Goal: Transaction & Acquisition: Purchase product/service

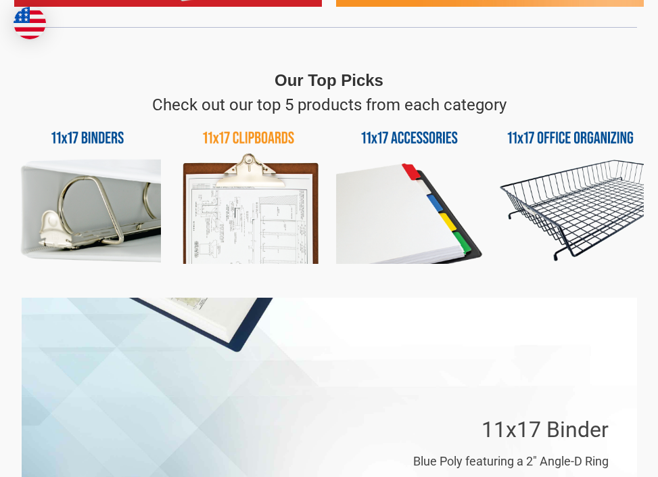
scroll to position [789, 0]
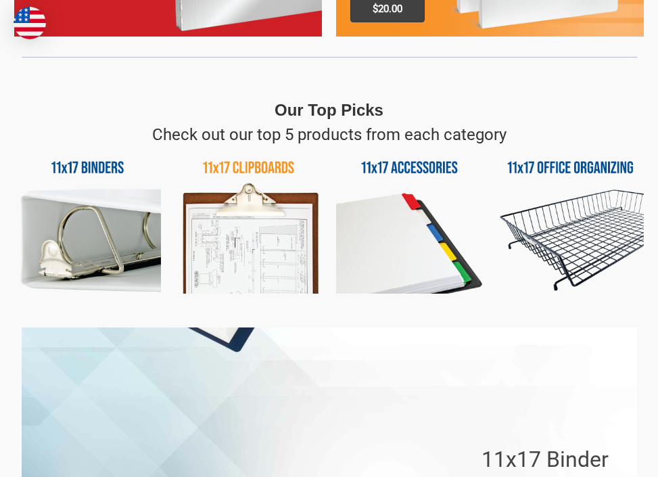
click at [90, 166] on img at bounding box center [87, 220] width 147 height 147
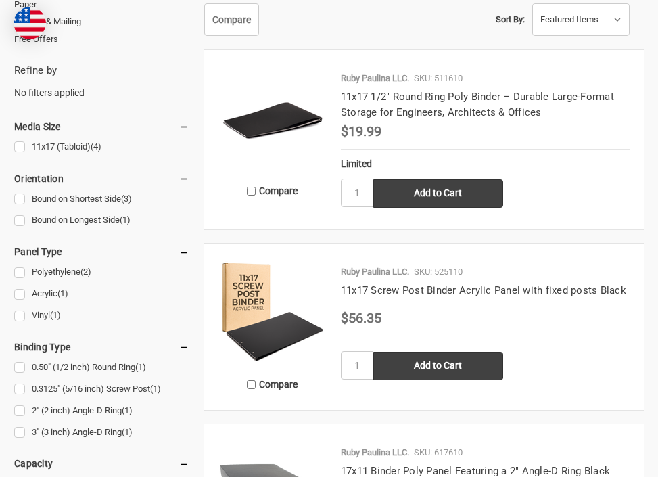
scroll to position [158, 0]
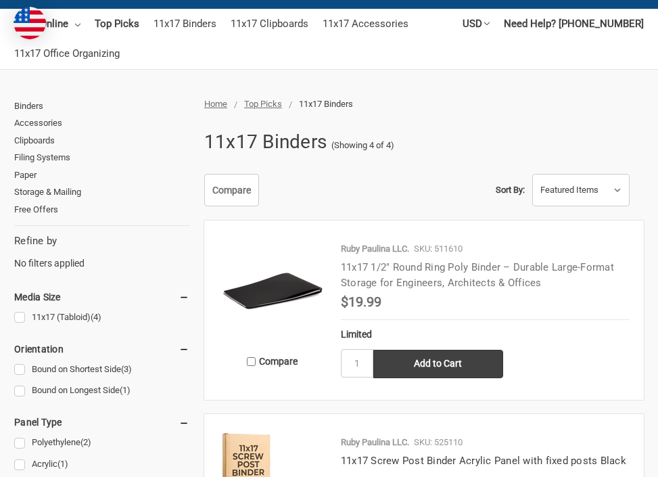
click at [398, 266] on link "11x17 1/2" Round Ring Poly Binder – Durable Large-Format Storage for Engineers,…" at bounding box center [477, 275] width 273 height 28
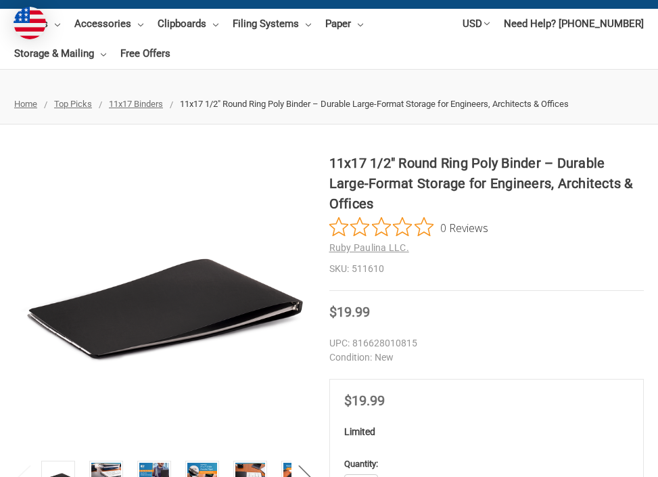
scroll to position [316, 0]
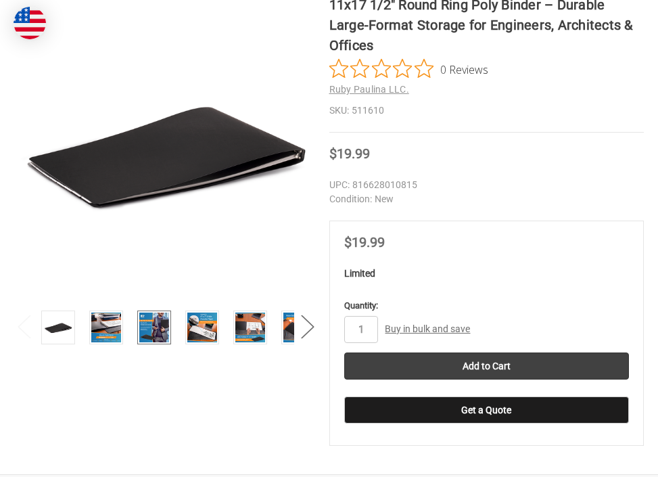
click at [162, 329] on img at bounding box center [154, 327] width 30 height 30
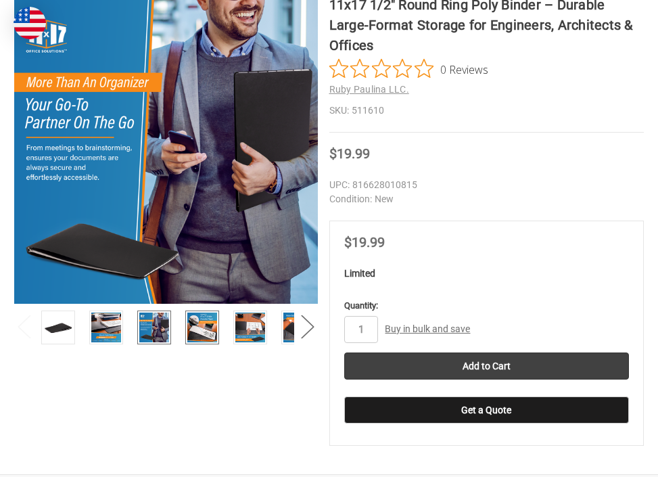
click at [194, 331] on img at bounding box center [202, 327] width 30 height 30
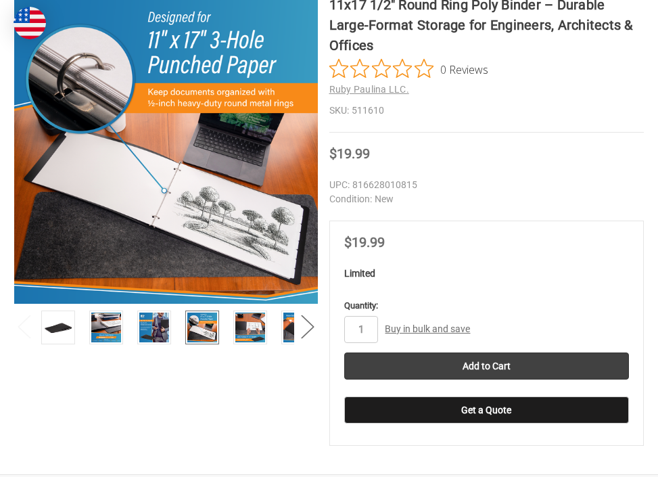
click at [222, 329] on li at bounding box center [206, 329] width 48 height 38
click at [245, 328] on img at bounding box center [250, 327] width 30 height 30
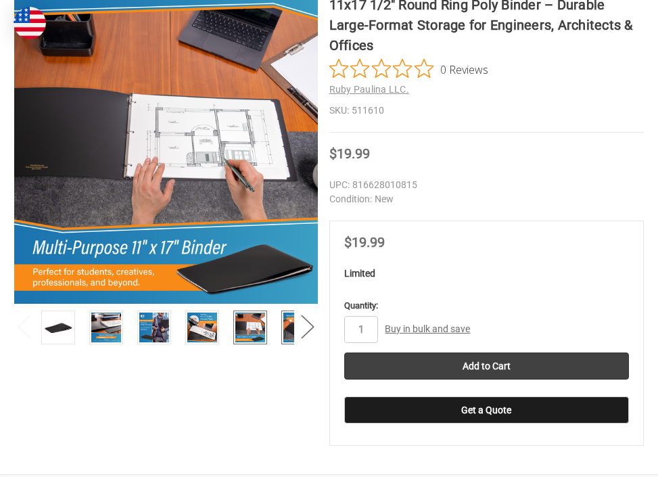
click at [286, 328] on img at bounding box center [298, 327] width 30 height 30
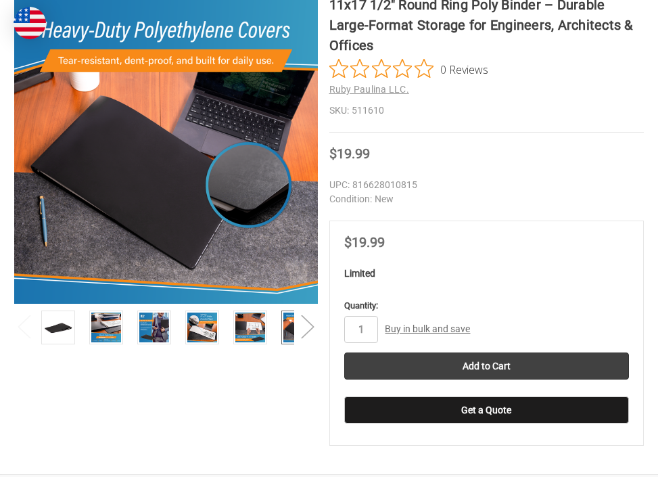
click at [308, 331] on button "Next" at bounding box center [307, 326] width 27 height 41
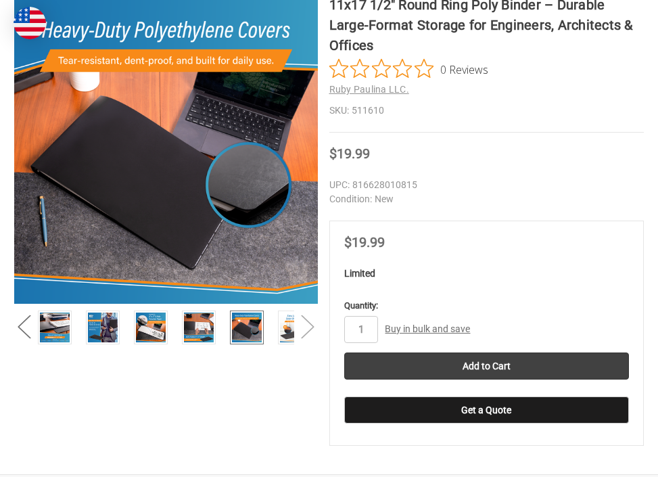
click at [308, 331] on button "Next" at bounding box center [307, 326] width 27 height 41
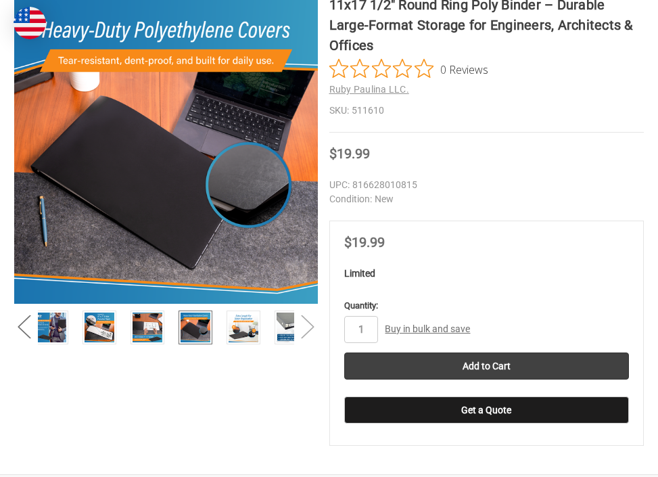
click at [308, 331] on button "Next" at bounding box center [307, 326] width 27 height 41
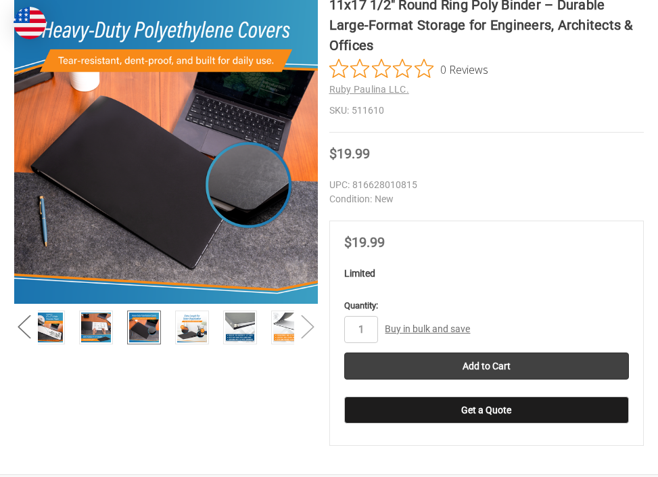
click at [308, 331] on button "Next" at bounding box center [307, 326] width 27 height 41
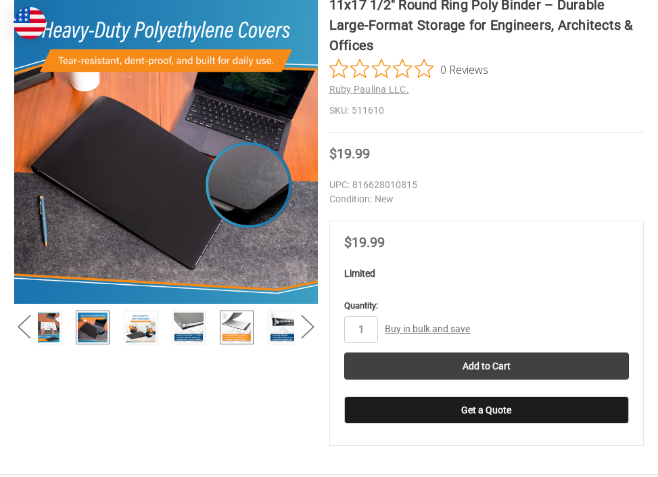
click at [243, 332] on img at bounding box center [237, 327] width 30 height 30
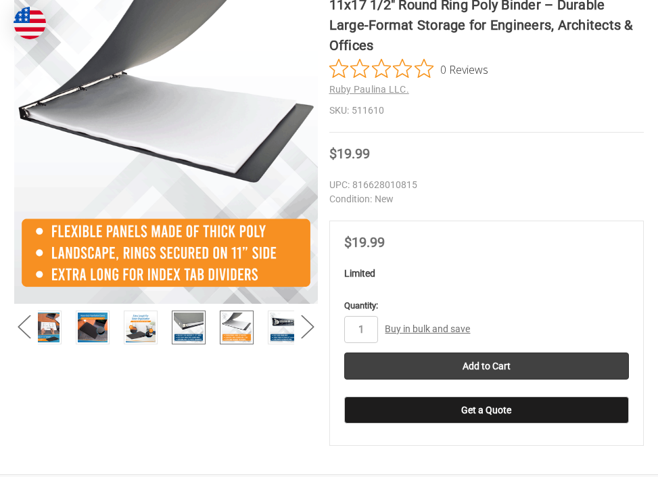
click at [195, 337] on img at bounding box center [189, 327] width 30 height 30
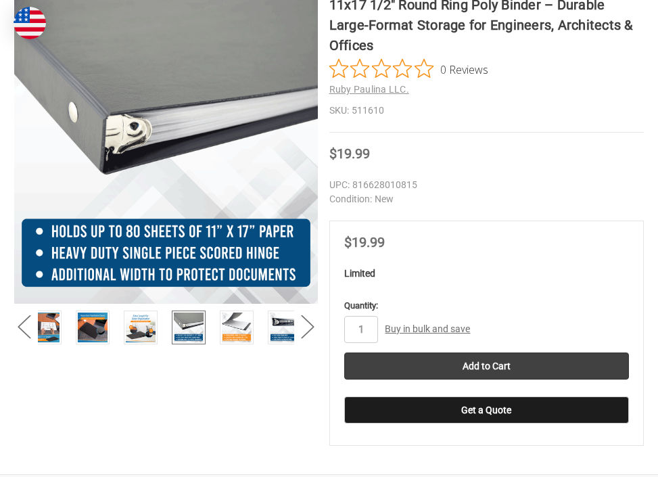
click at [142, 386] on section "Previous" at bounding box center [171, 213] width 315 height 436
click at [77, 429] on section "Previous" at bounding box center [171, 213] width 315 height 436
click at [411, 327] on link "Buy in bulk and save" at bounding box center [427, 328] width 85 height 11
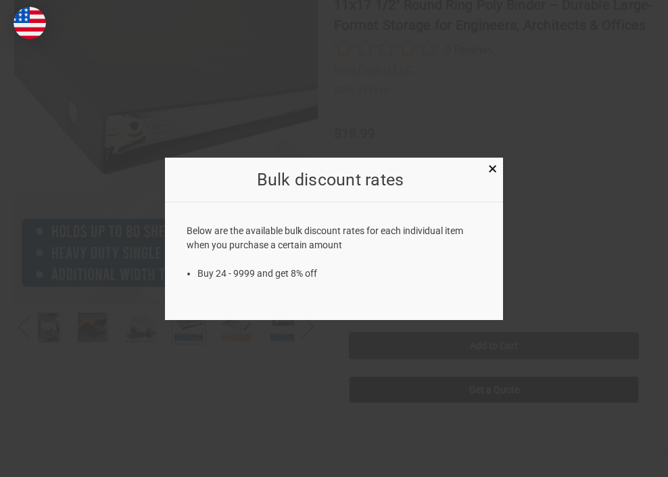
drag, startPoint x: 217, startPoint y: 273, endPoint x: 229, endPoint y: 273, distance: 11.5
click at [229, 273] on li "Buy 24 - 9999 and get 8% off" at bounding box center [339, 273] width 285 height 14
drag, startPoint x: 318, startPoint y: 269, endPoint x: 182, endPoint y: 282, distance: 136.5
click at [182, 282] on div "Below are the available bulk discount rates for each individual item when you p…" at bounding box center [334, 251] width 338 height 99
click at [368, 276] on li "Buy 24 - 9999 and get 8% off" at bounding box center [339, 273] width 285 height 14
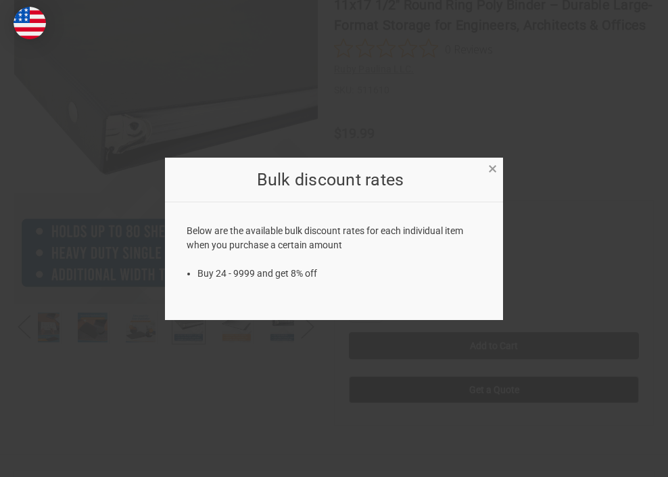
click at [489, 169] on span "×" at bounding box center [492, 169] width 9 height 20
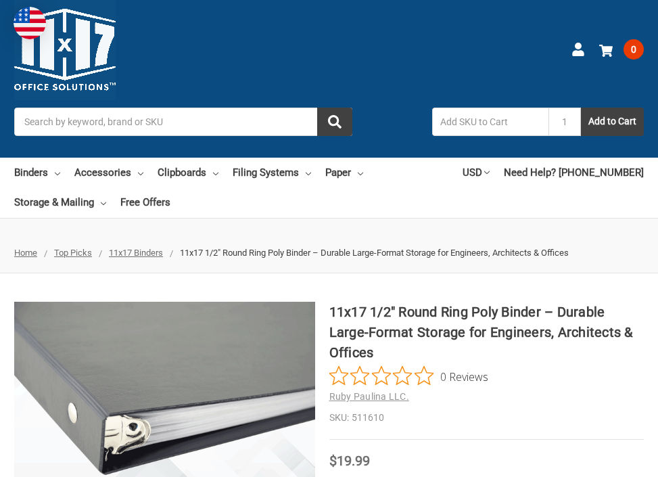
scroll to position [0, 0]
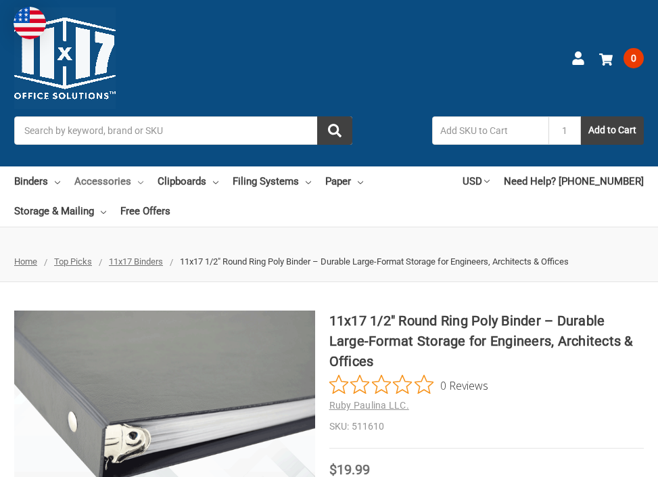
click at [128, 180] on link "Accessories" at bounding box center [108, 181] width 69 height 30
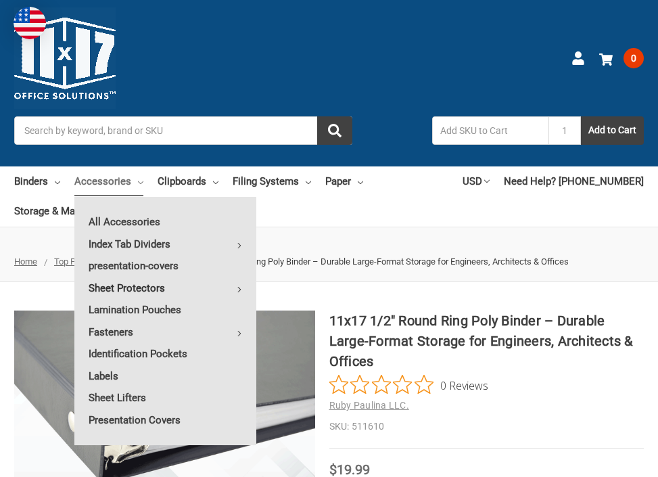
click at [239, 287] on use at bounding box center [239, 289] width 3 height 5
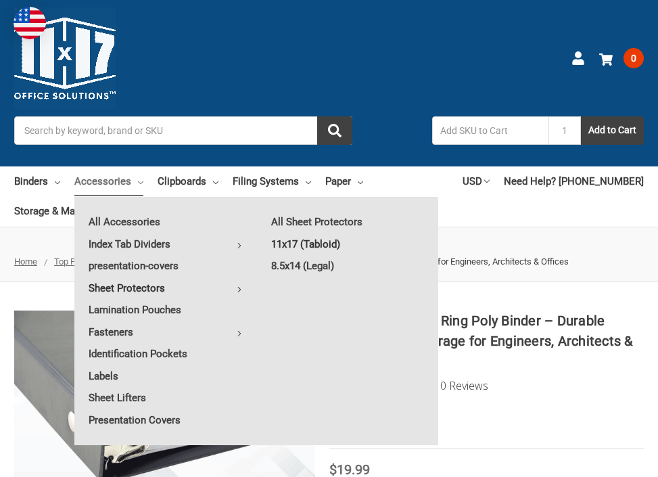
click at [296, 243] on link "11x17 (Tabloid)" at bounding box center [347, 244] width 181 height 22
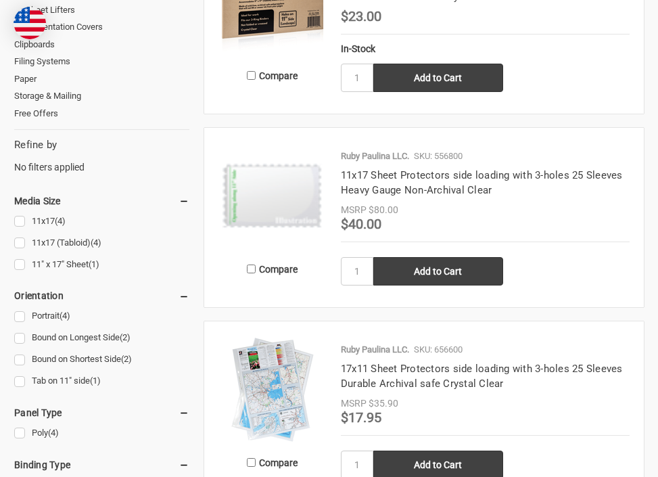
scroll to position [631, 0]
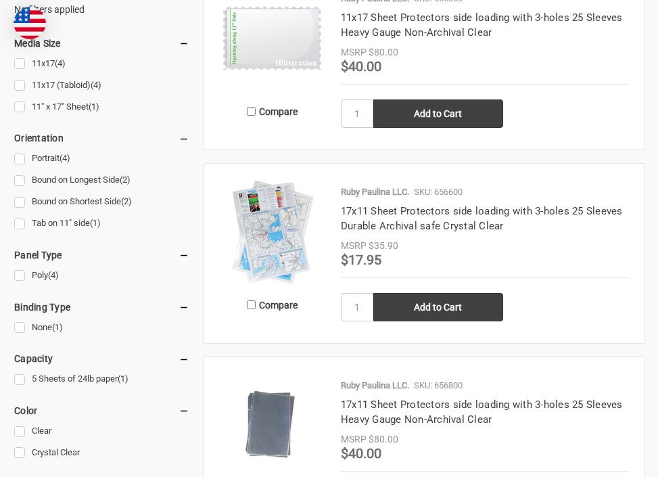
click at [270, 223] on img at bounding box center [272, 232] width 108 height 108
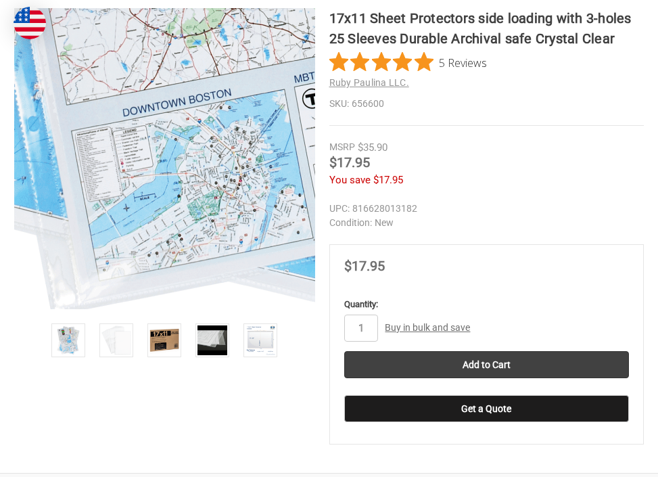
scroll to position [316, 0]
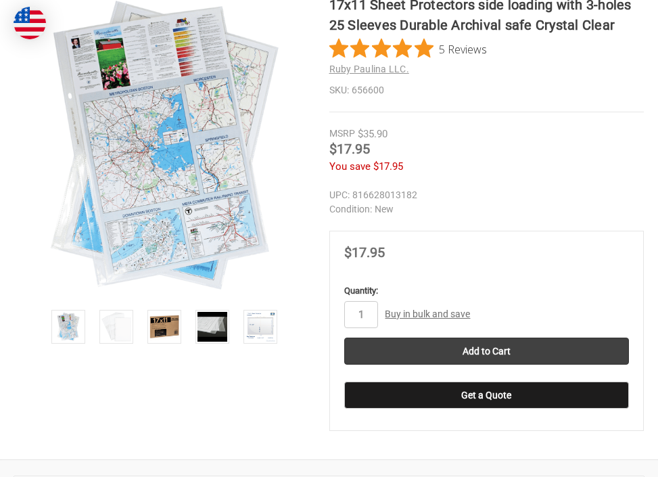
click at [473, 172] on div "You save $17.95" at bounding box center [486, 167] width 315 height 16
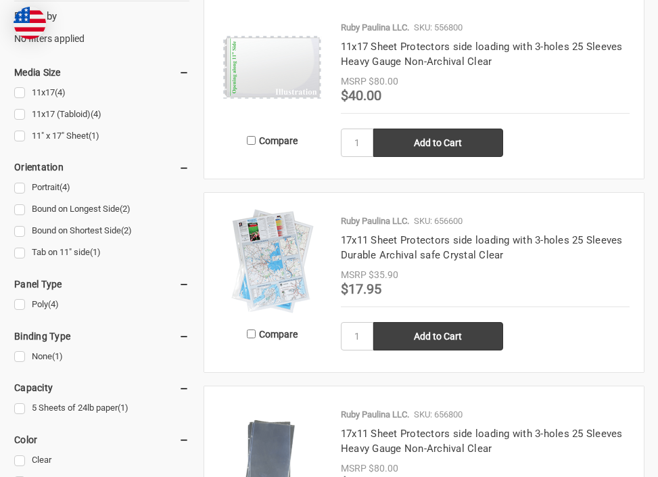
scroll to position [631, 0]
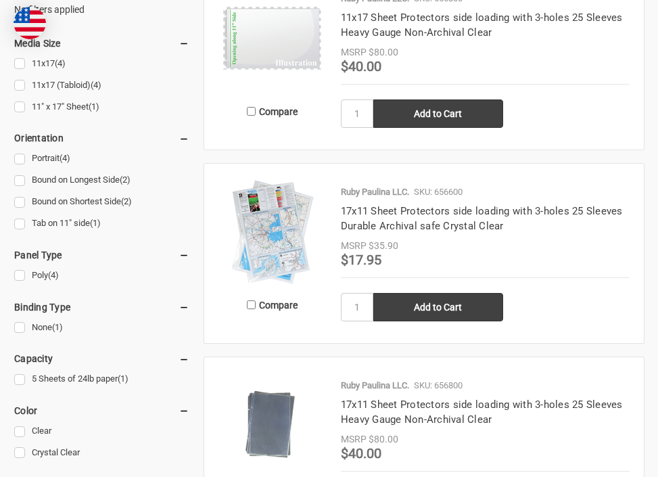
click at [276, 32] on img at bounding box center [272, 38] width 108 height 108
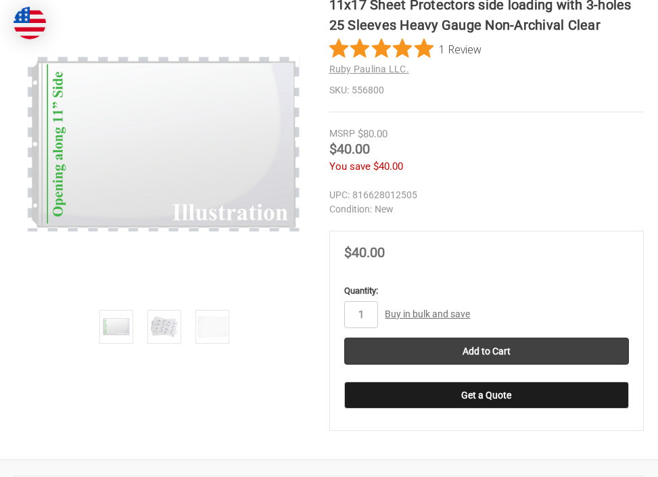
scroll to position [158, 0]
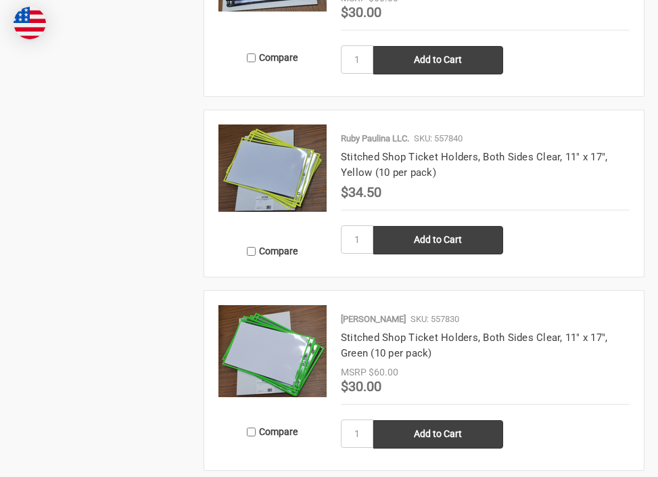
scroll to position [1577, 0]
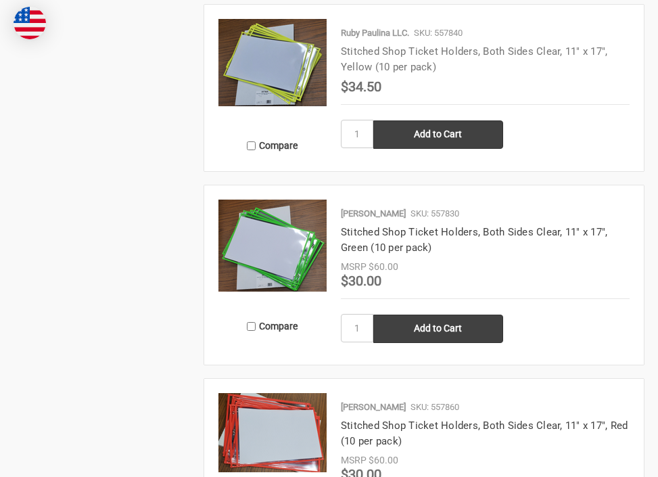
click at [506, 49] on link "Stitched Shop Ticket Holders, Both Sides Clear, 11" x 17", Yellow (10 per pack)" at bounding box center [474, 59] width 267 height 28
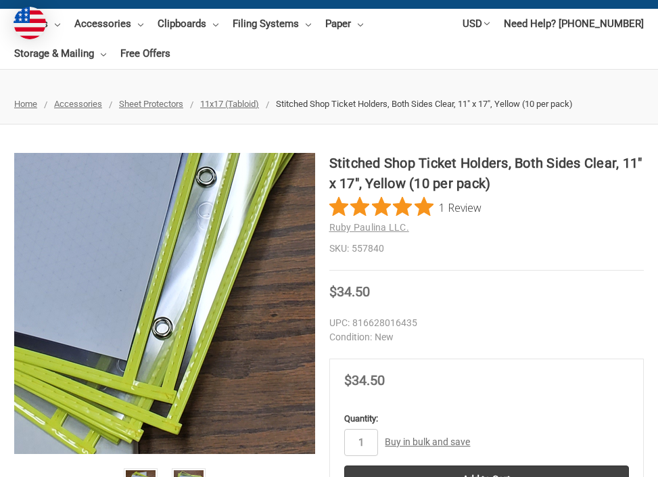
scroll to position [316, 0]
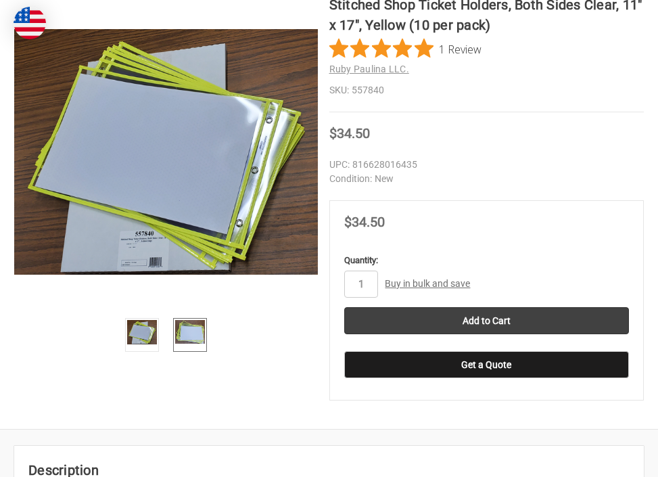
click at [187, 328] on img at bounding box center [190, 332] width 30 height 24
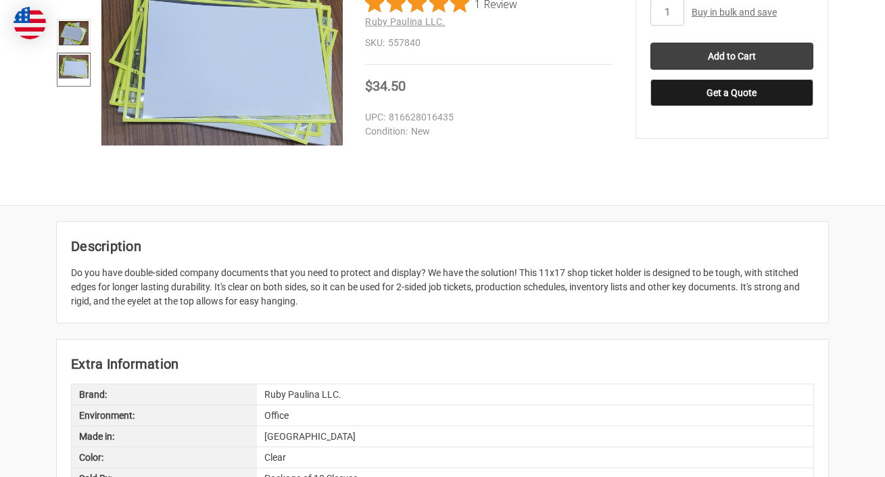
scroll to position [158, 0]
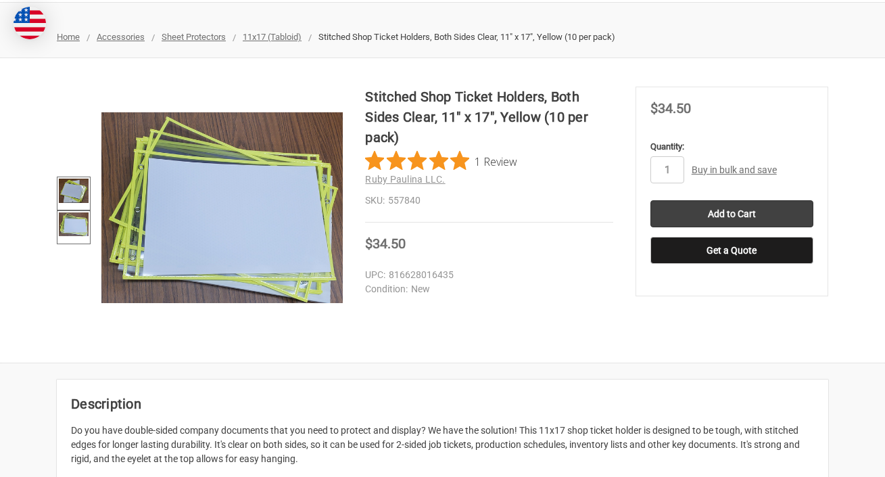
click at [59, 191] on img at bounding box center [74, 190] width 30 height 24
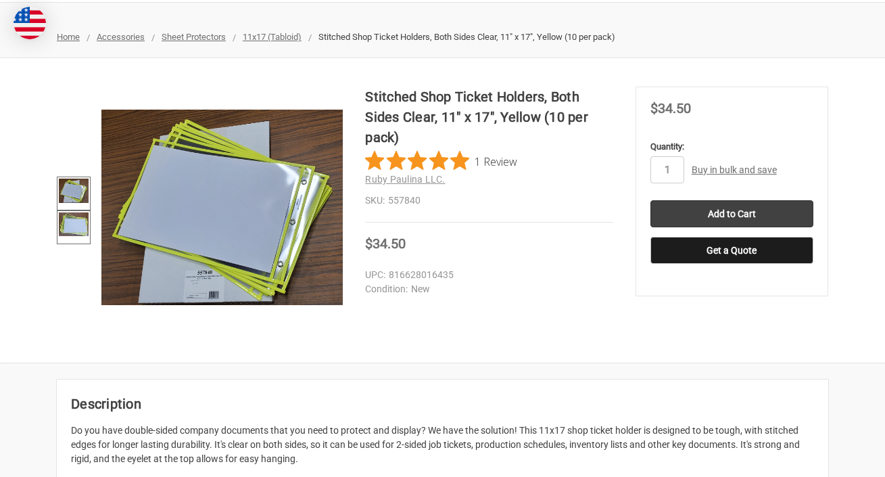
click at [70, 226] on img at bounding box center [74, 224] width 30 height 24
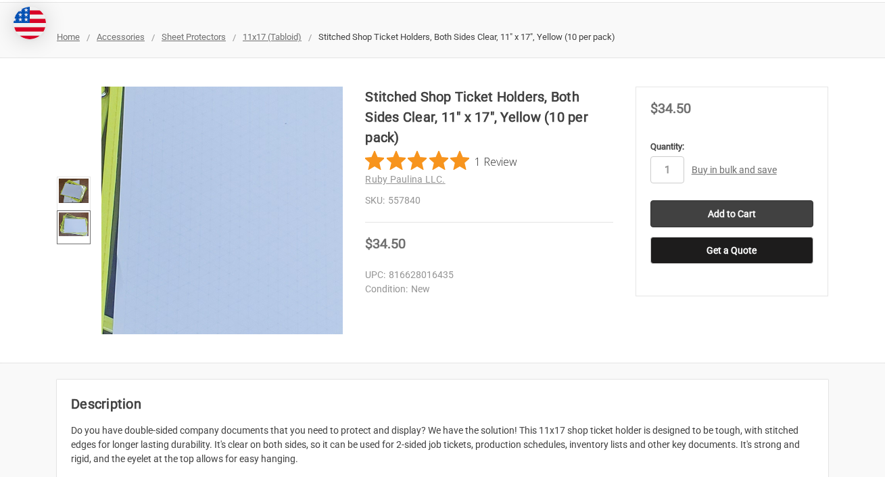
scroll to position [0, 0]
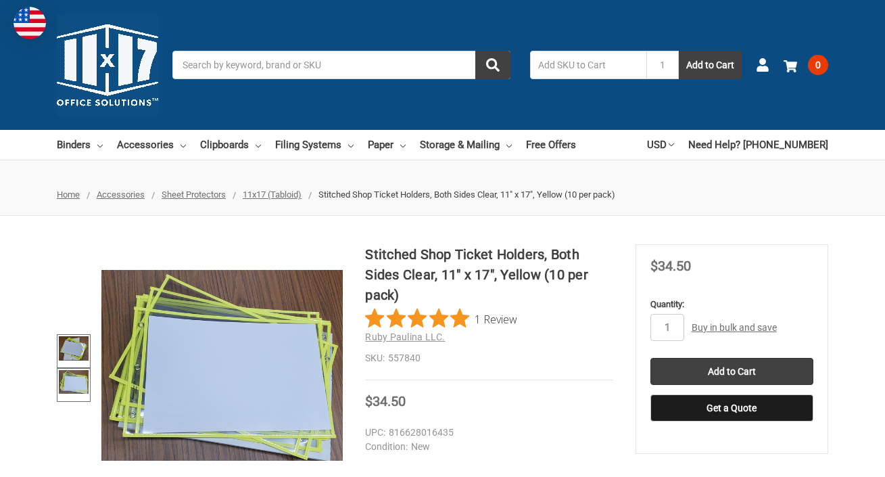
click at [68, 347] on img at bounding box center [74, 348] width 30 height 24
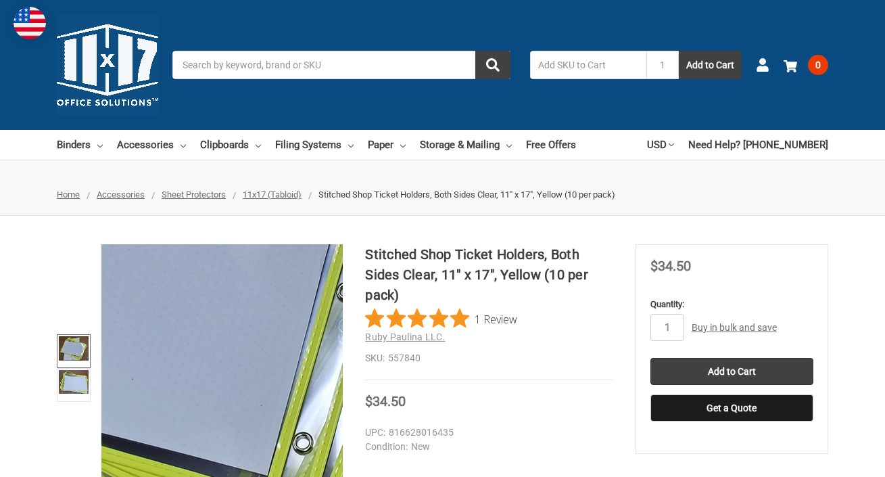
scroll to position [158, 0]
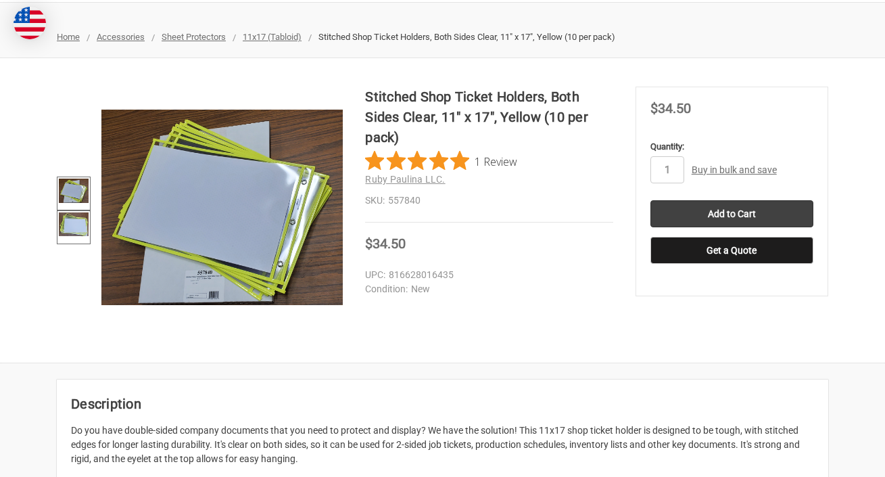
click at [65, 233] on img at bounding box center [74, 224] width 30 height 24
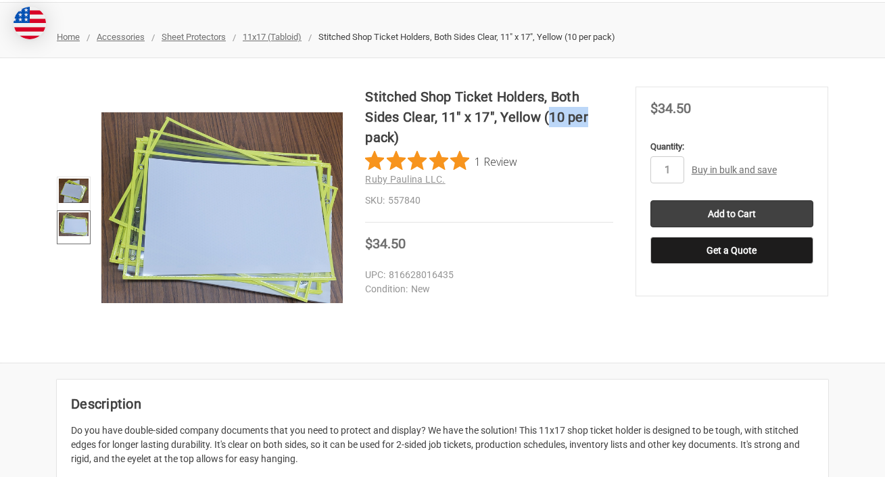
drag, startPoint x: 548, startPoint y: 118, endPoint x: 595, endPoint y: 121, distance: 47.4
click at [595, 121] on h1 "Stitched Shop Ticket Holders, Both Sides Clear, 11" x 17", Yellow (10 per pack)" at bounding box center [488, 117] width 247 height 61
click at [72, 189] on img at bounding box center [74, 190] width 30 height 24
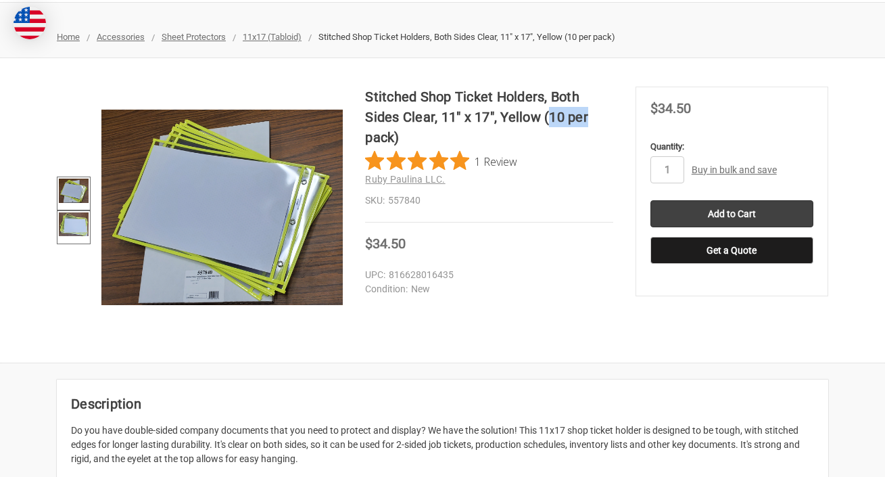
click at [85, 223] on img at bounding box center [74, 224] width 30 height 24
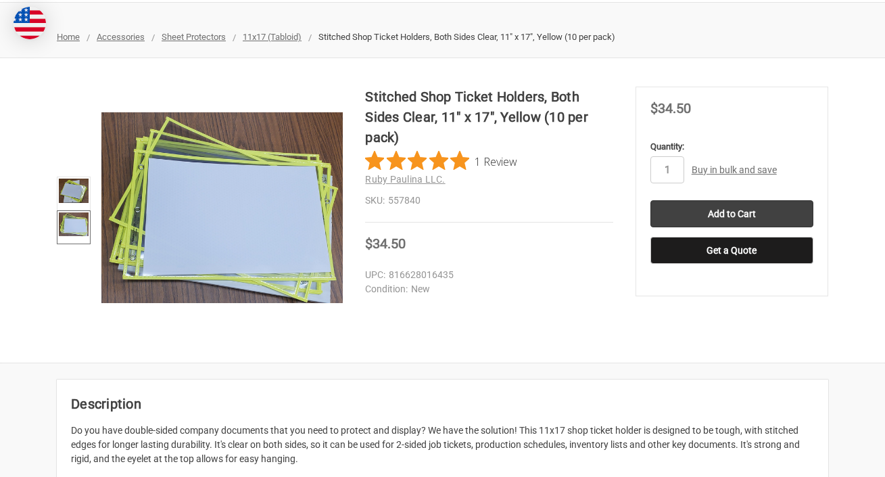
click at [20, 186] on div "Stitched Shop Ticket Holders, Both Sides Clear, 11" x 17", Yellow (10 per pack)…" at bounding box center [442, 210] width 885 height 247
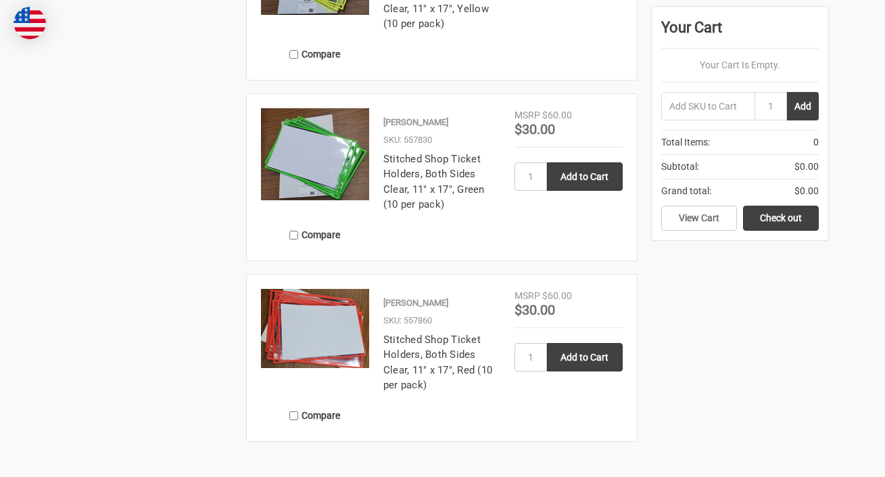
scroll to position [1353, 0]
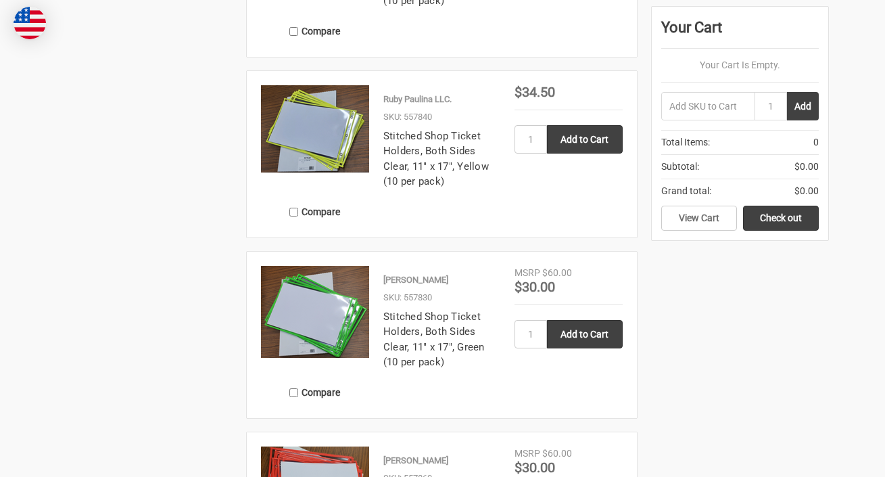
click at [329, 135] on img at bounding box center [315, 128] width 108 height 87
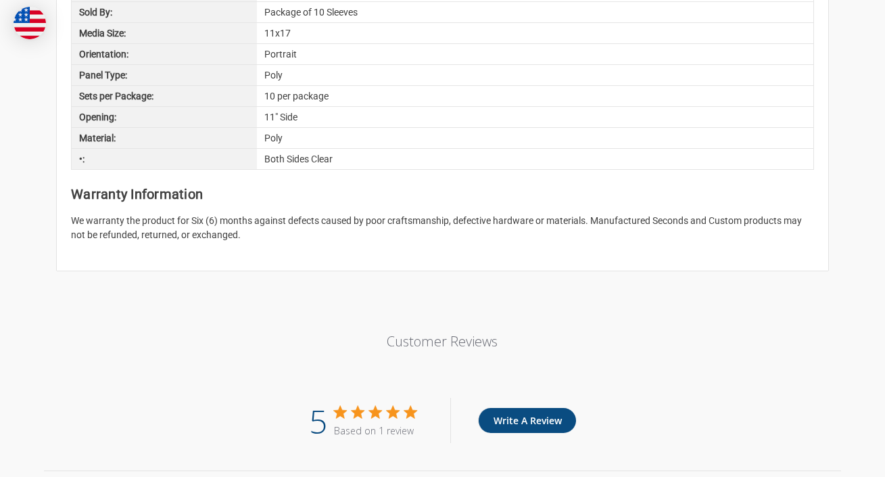
scroll to position [789, 0]
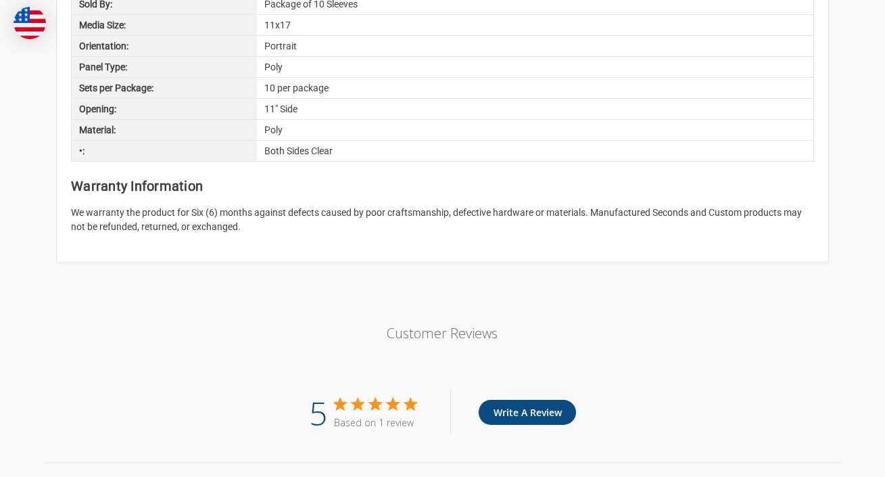
click at [151, 407] on div "5 Based on 1 review Write A Review" at bounding box center [442, 411] width 796 height 45
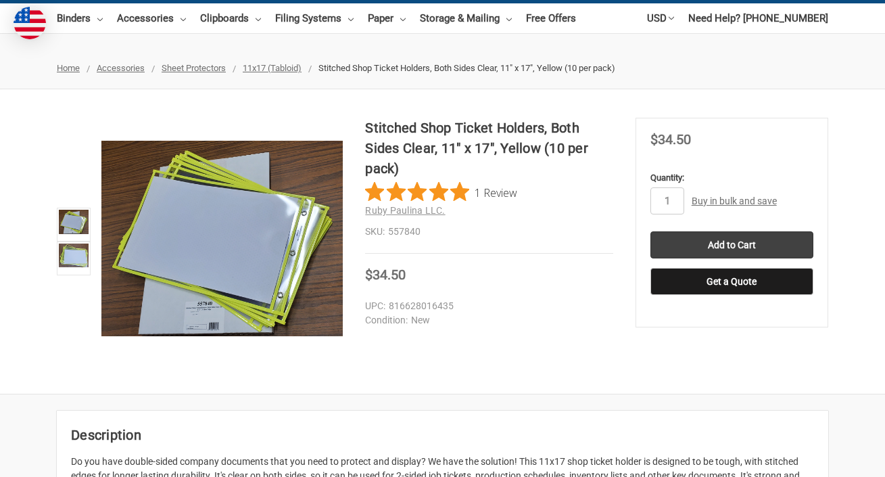
scroll to position [0, 0]
